Goal: Task Accomplishment & Management: Complete application form

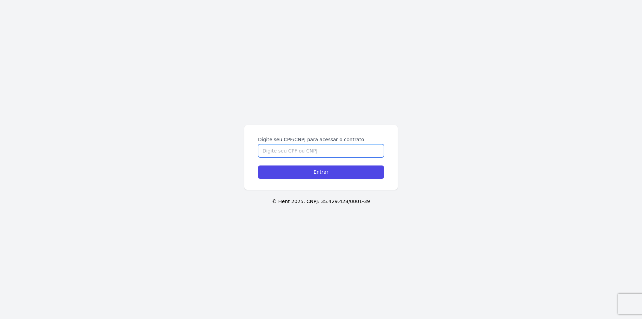
click at [293, 146] on input "Digite seu CPF/CNPJ para acessar o contrato" at bounding box center [321, 150] width 126 height 13
type input "44462064860"
click at [258, 166] on input "Entrar" at bounding box center [321, 172] width 126 height 13
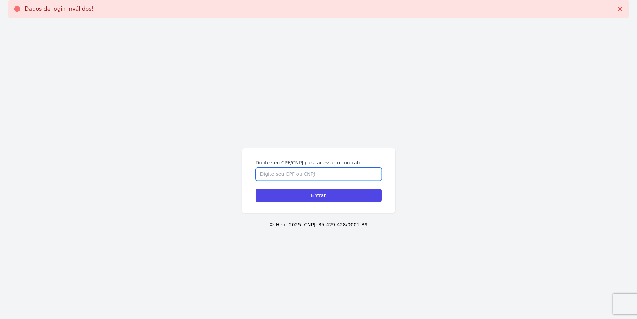
click at [342, 173] on input "Digite seu CPF/CNPJ para acessar o contrato" at bounding box center [319, 174] width 126 height 13
type input "444.620.648-60"
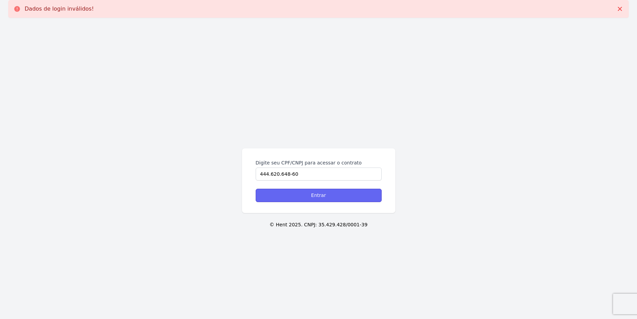
click at [337, 196] on input "Entrar" at bounding box center [319, 195] width 126 height 13
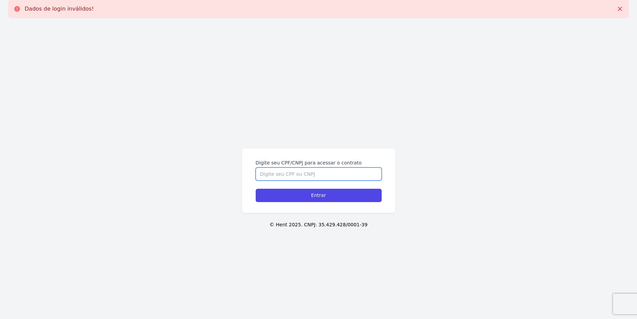
click at [284, 173] on input "Digite seu CPF/CNPJ para acessar o contrato" at bounding box center [319, 174] width 126 height 13
click at [617, 8] on icon at bounding box center [620, 8] width 7 height 7
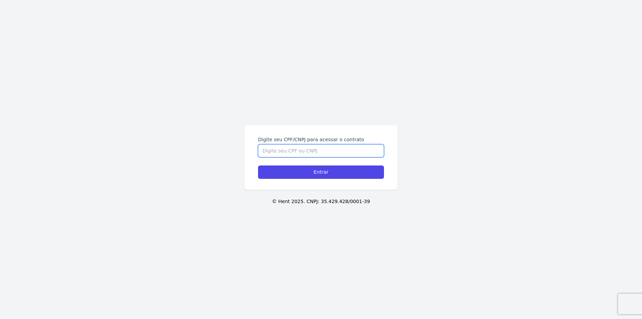
click at [328, 157] on input "Digite seu CPF/CNPJ para acessar o contrato" at bounding box center [321, 150] width 126 height 13
type input "444.620.648-60"
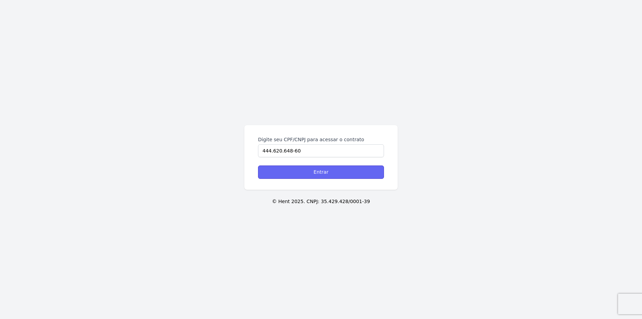
click at [326, 169] on input "Entrar" at bounding box center [321, 172] width 126 height 13
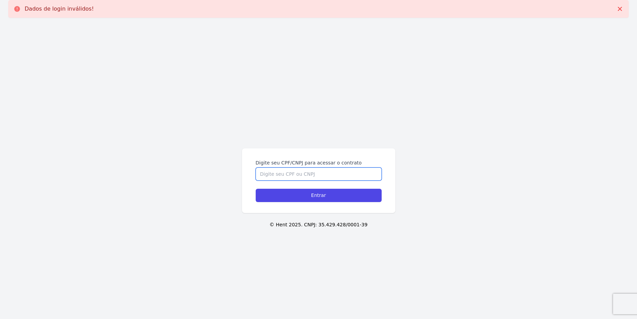
click at [324, 172] on input "Digite seu CPF/CNPJ para acessar o contrato" at bounding box center [319, 174] width 126 height 13
type input "44462064860"
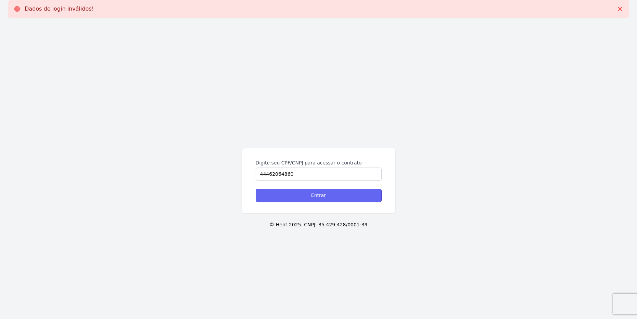
click at [331, 193] on input "Entrar" at bounding box center [319, 195] width 126 height 13
